Goal: Task Accomplishment & Management: Use online tool/utility

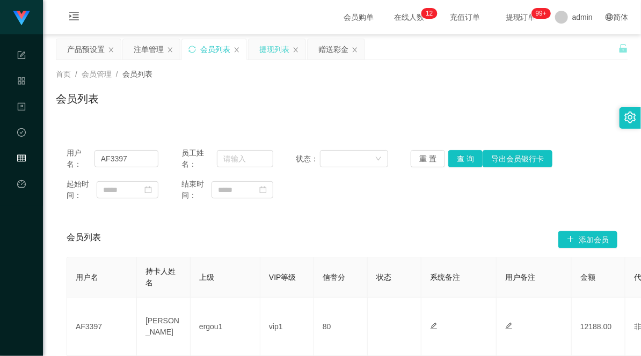
click at [282, 47] on div "提现列表" at bounding box center [274, 49] width 30 height 20
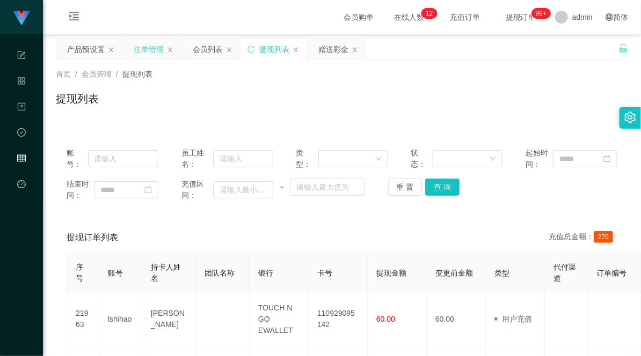
click at [147, 54] on div "注单管理" at bounding box center [149, 49] width 30 height 20
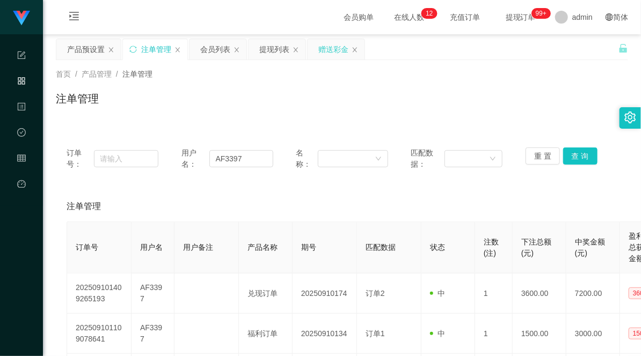
click at [339, 51] on div "赠送彩金" at bounding box center [333, 49] width 30 height 20
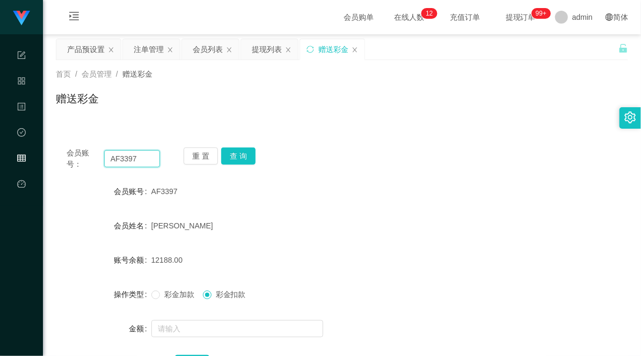
click at [129, 156] on input "AF3397" at bounding box center [132, 158] width 56 height 17
click at [236, 156] on button "查 询" at bounding box center [238, 156] width 34 height 17
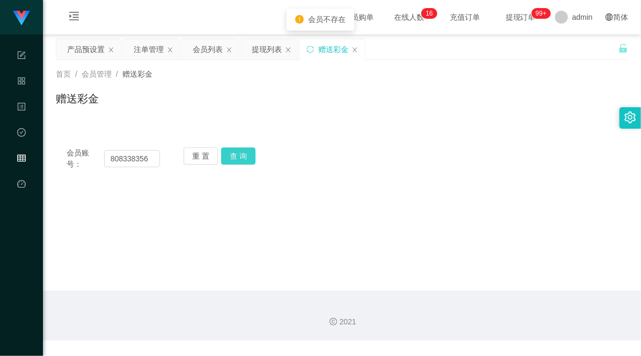
click at [236, 156] on button "查 询" at bounding box center [238, 156] width 34 height 17
click at [137, 163] on input "808338356" at bounding box center [132, 158] width 56 height 17
click at [173, 143] on div "会员账号： 808338356 重 置 查 询 会员账号 AF3397 会员姓名 [PERSON_NAME] 账号余额 12188.00 操作类型 彩金加款 …" at bounding box center [342, 159] width 572 height 44
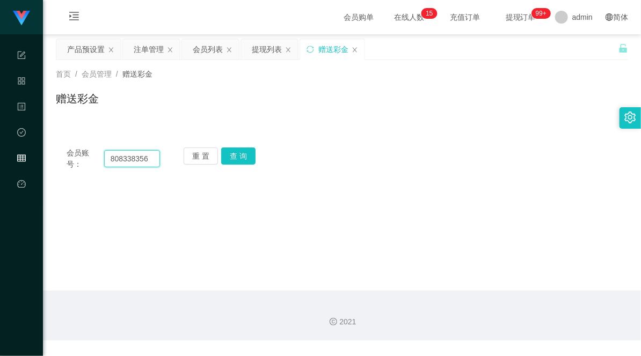
click at [122, 159] on input "808338356" at bounding box center [132, 158] width 56 height 17
click at [128, 159] on input "808338356" at bounding box center [132, 158] width 56 height 17
type input "80838356"
click at [242, 157] on button "查 询" at bounding box center [238, 156] width 34 height 17
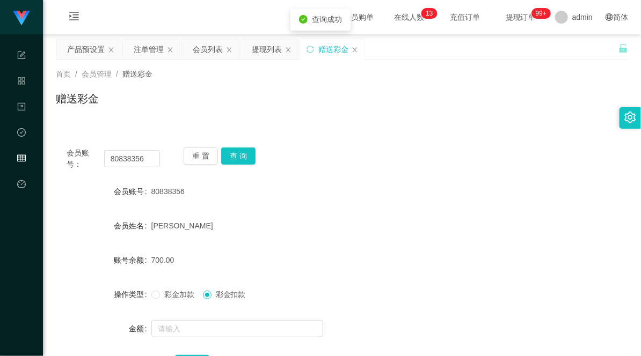
click at [310, 216] on div "[PERSON_NAME]" at bounding box center [318, 225] width 334 height 21
